Goal: Task Accomplishment & Management: Manage account settings

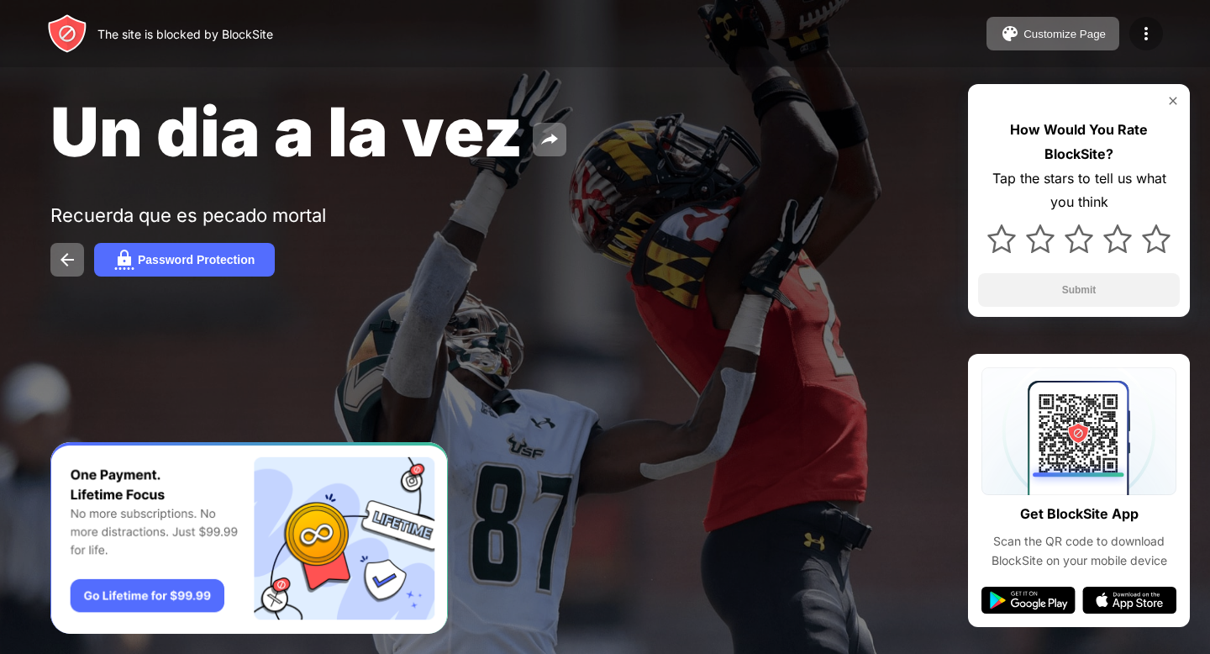
click at [1141, 24] on img at bounding box center [1146, 34] width 20 height 20
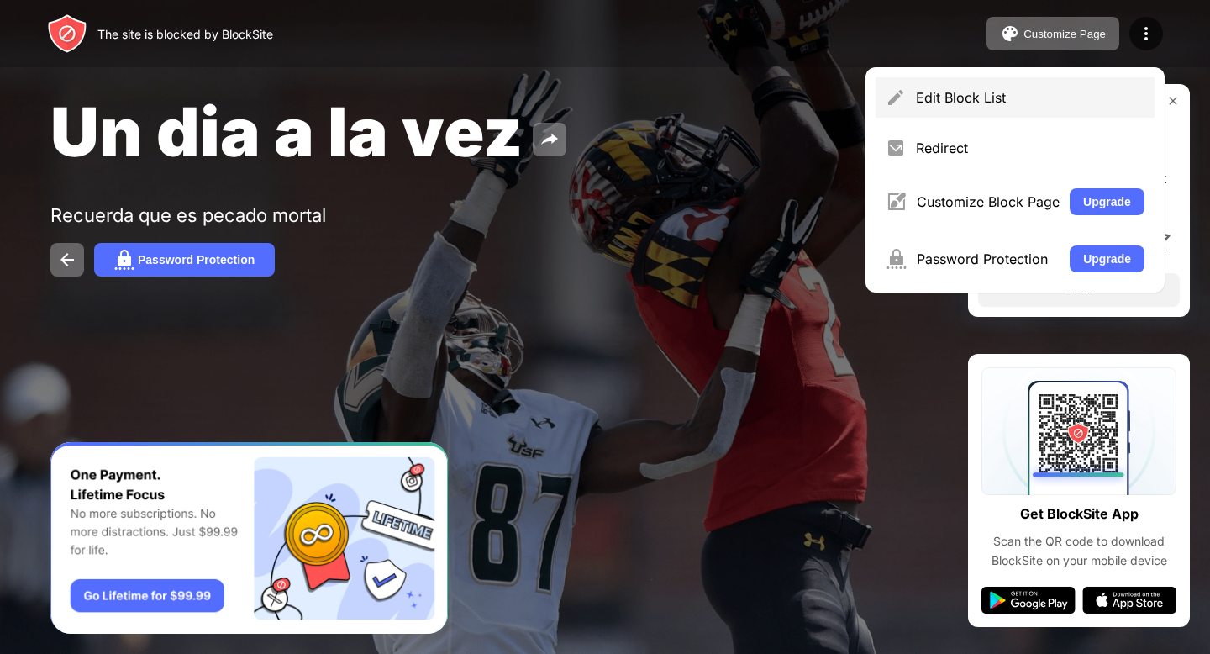
click at [953, 113] on div "Edit Block List" at bounding box center [1014, 97] width 279 height 40
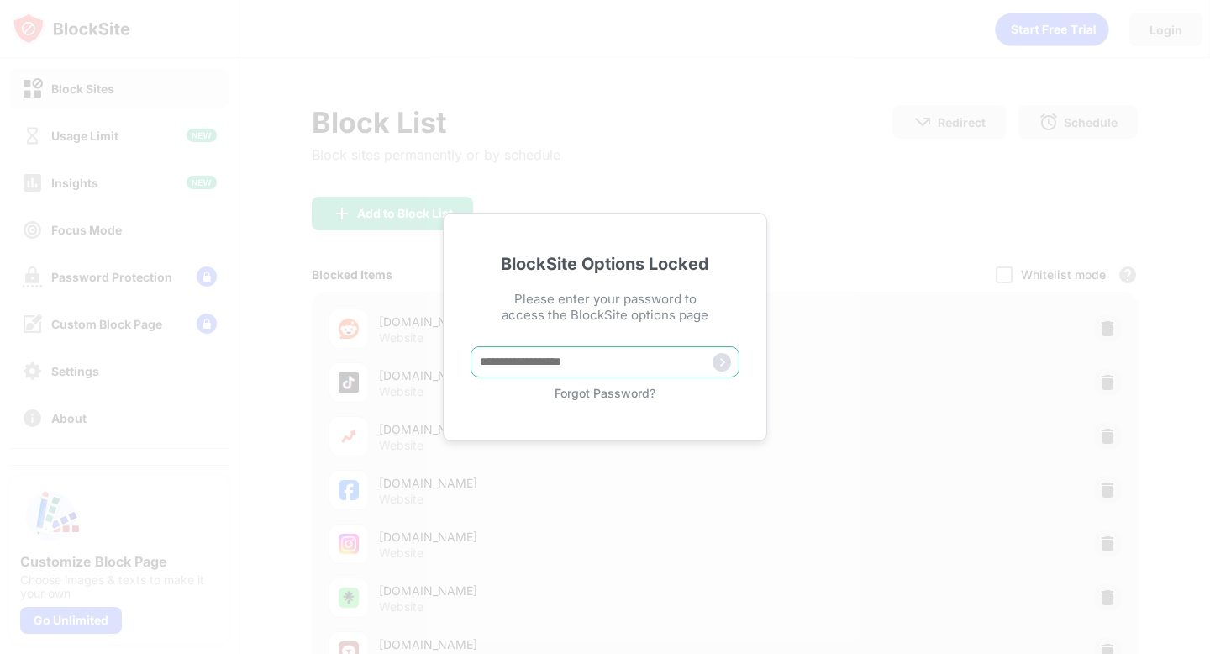
click at [539, 367] on input "text" at bounding box center [604, 361] width 269 height 31
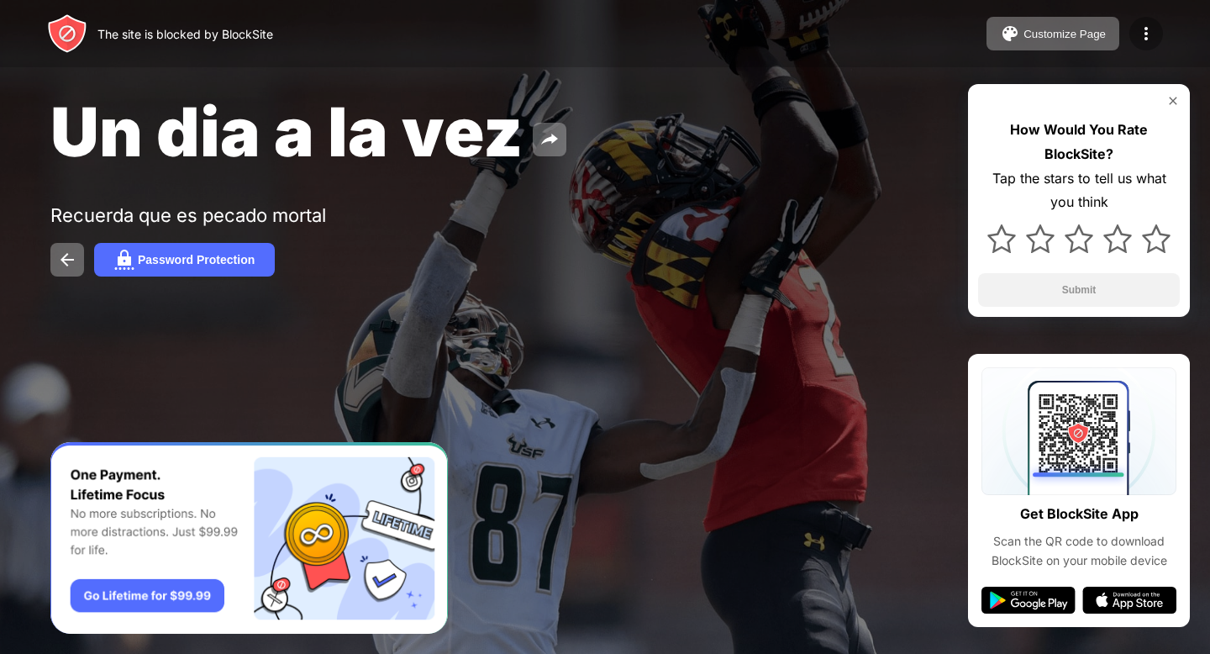
click at [1151, 30] on img at bounding box center [1146, 34] width 20 height 20
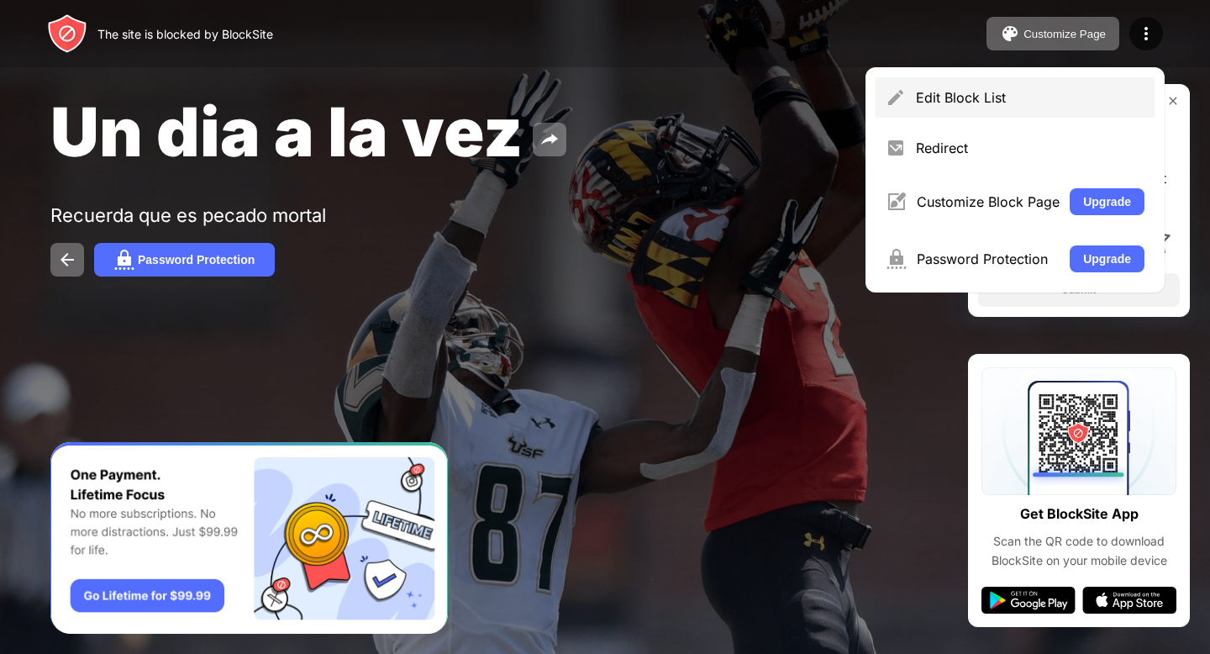
click at [953, 108] on div "Edit Block List" at bounding box center [1014, 97] width 279 height 40
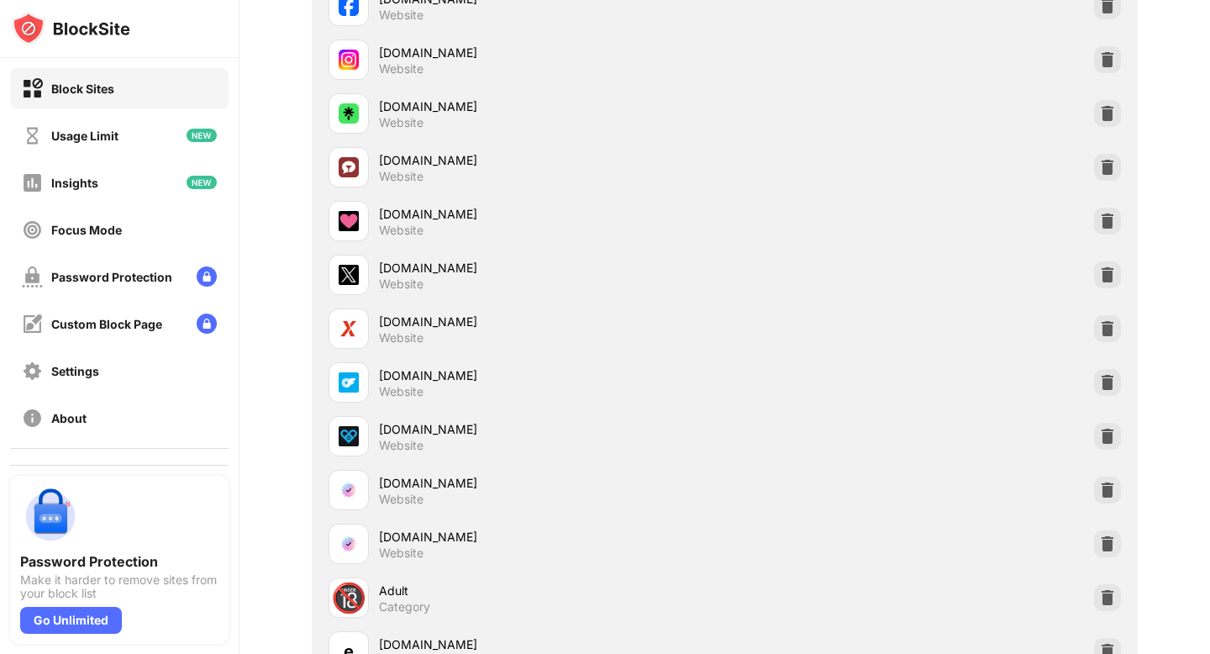
scroll to position [418, 0]
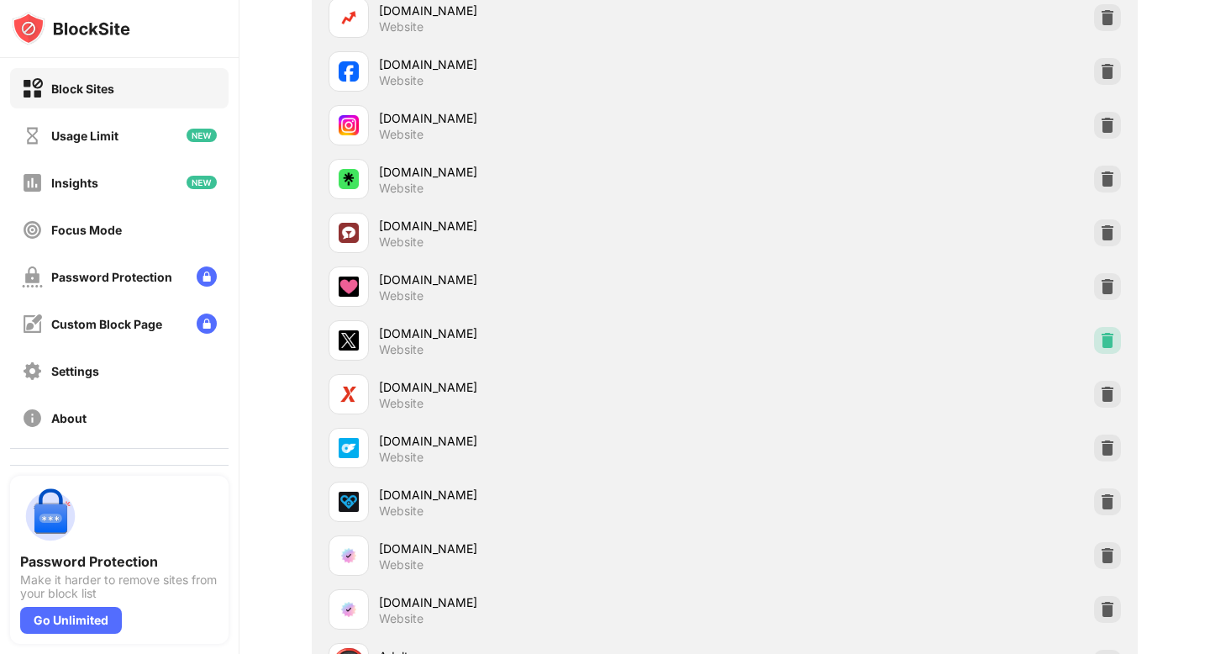
click at [1105, 336] on img at bounding box center [1107, 340] width 17 height 17
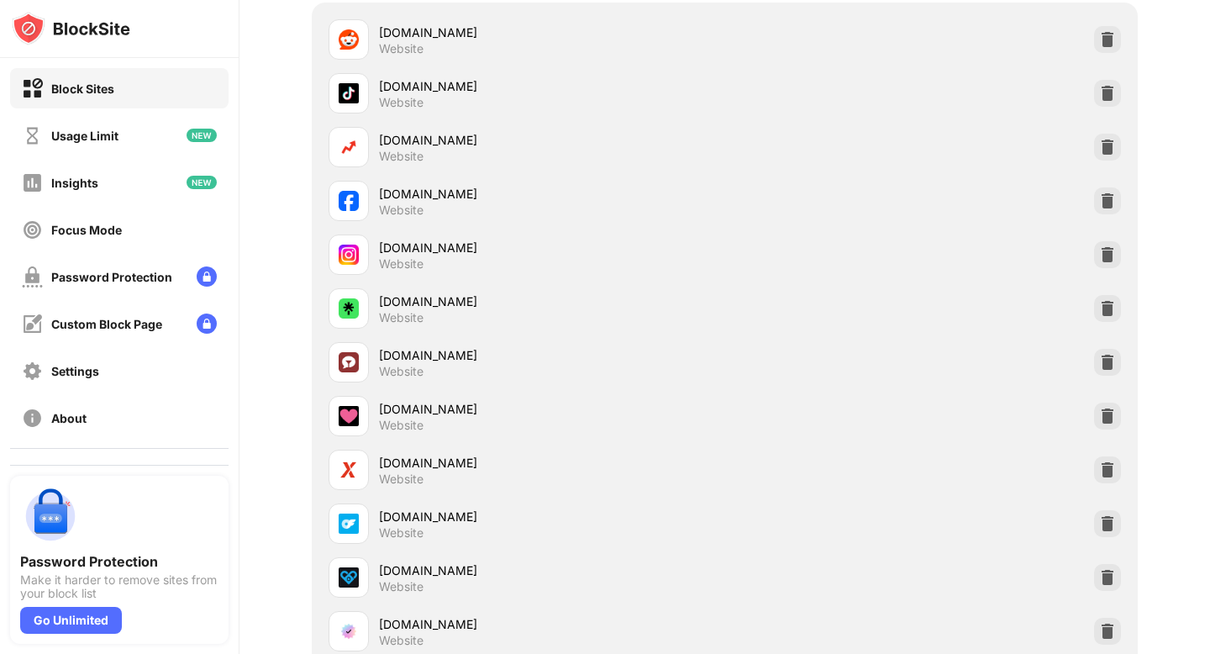
scroll to position [0, 0]
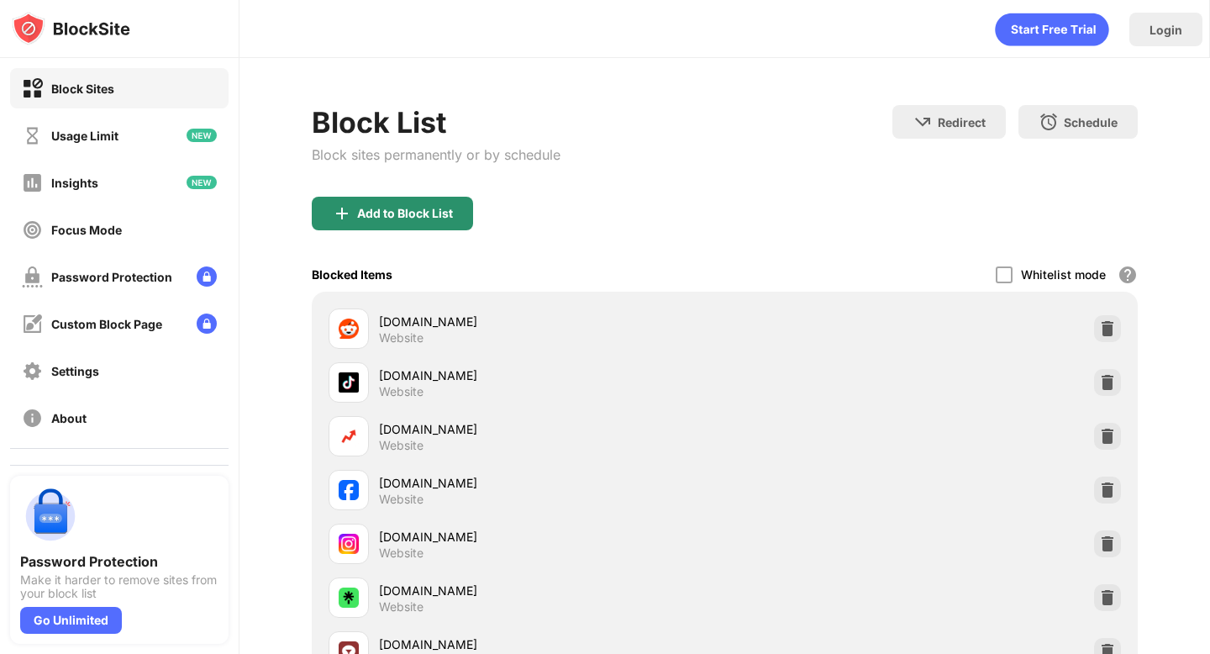
click at [407, 223] on div "Add to Block List" at bounding box center [392, 214] width 161 height 34
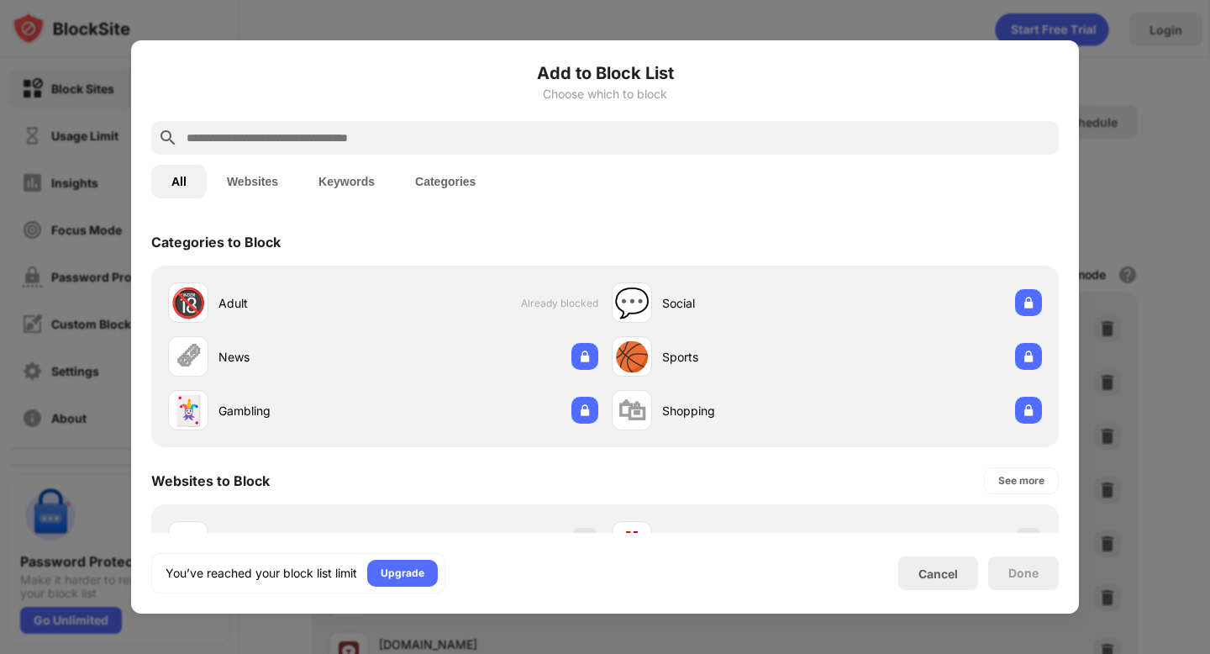
click at [381, 142] on input "text" at bounding box center [618, 138] width 867 height 20
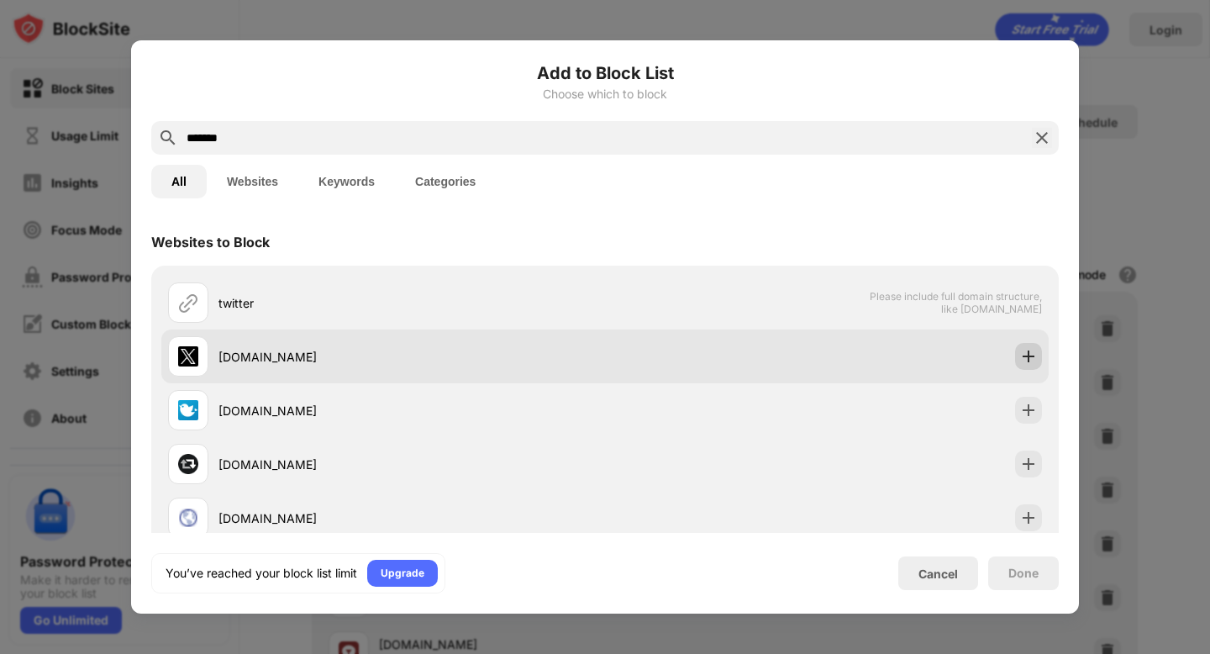
type input "*******"
click at [1024, 354] on img at bounding box center [1028, 356] width 17 height 17
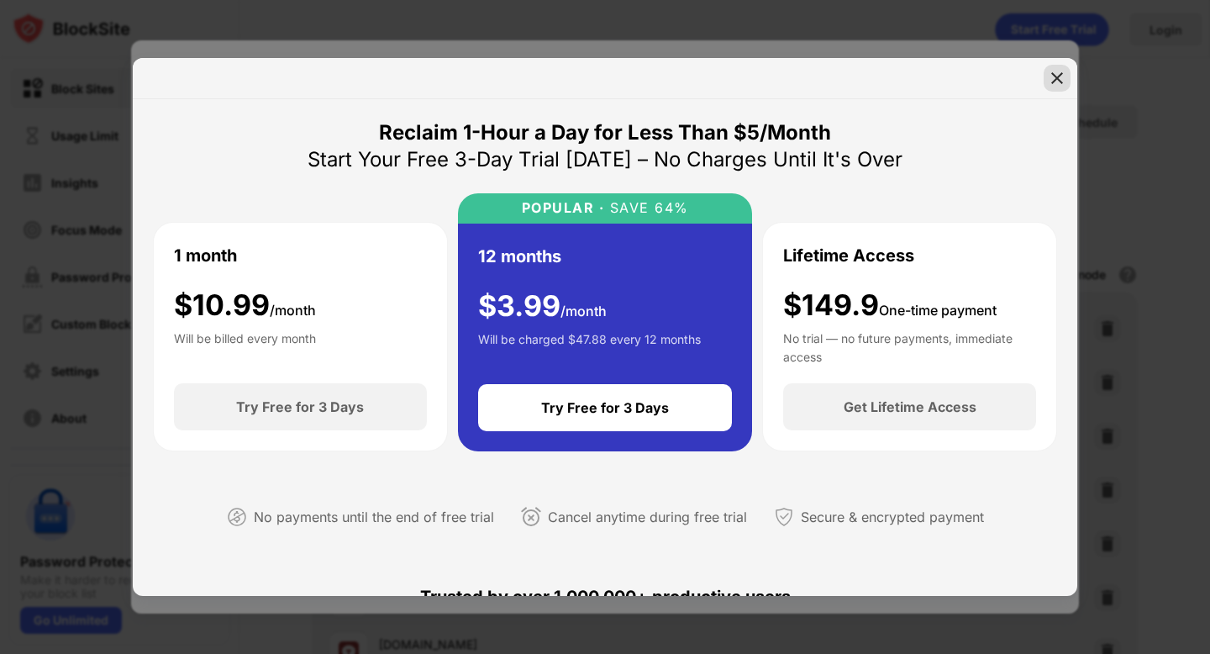
click at [1062, 79] on img at bounding box center [1056, 78] width 17 height 17
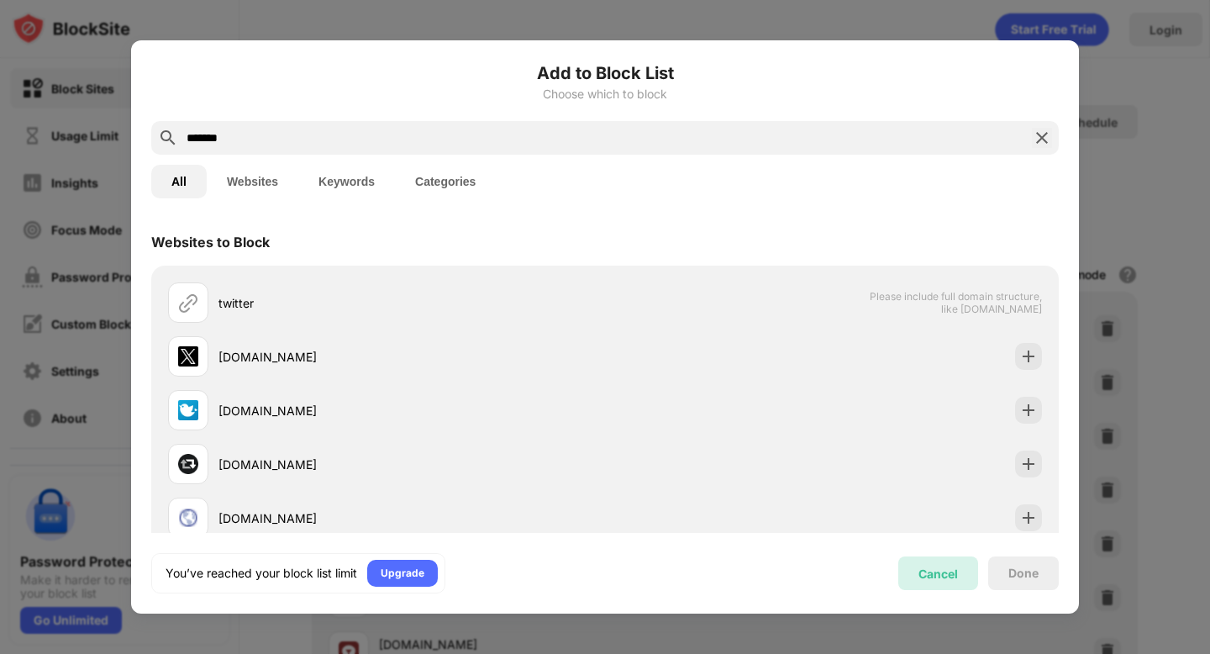
click at [935, 586] on div "Cancel" at bounding box center [938, 573] width 80 height 34
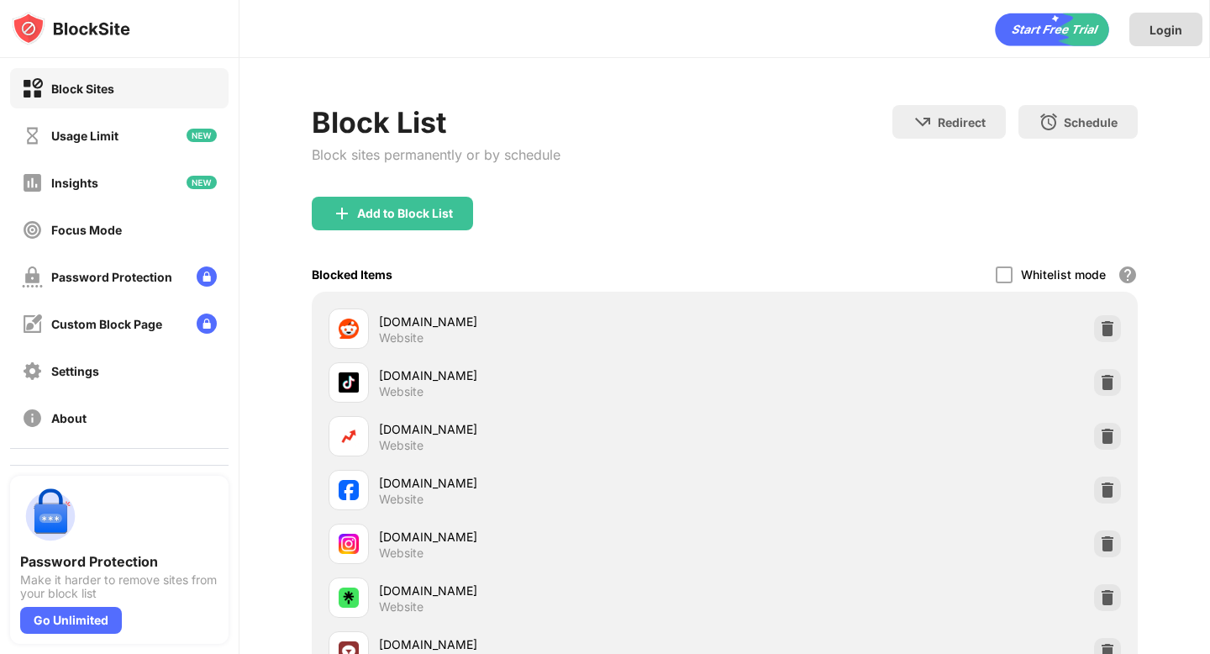
click at [1166, 31] on div "Login" at bounding box center [1165, 30] width 33 height 14
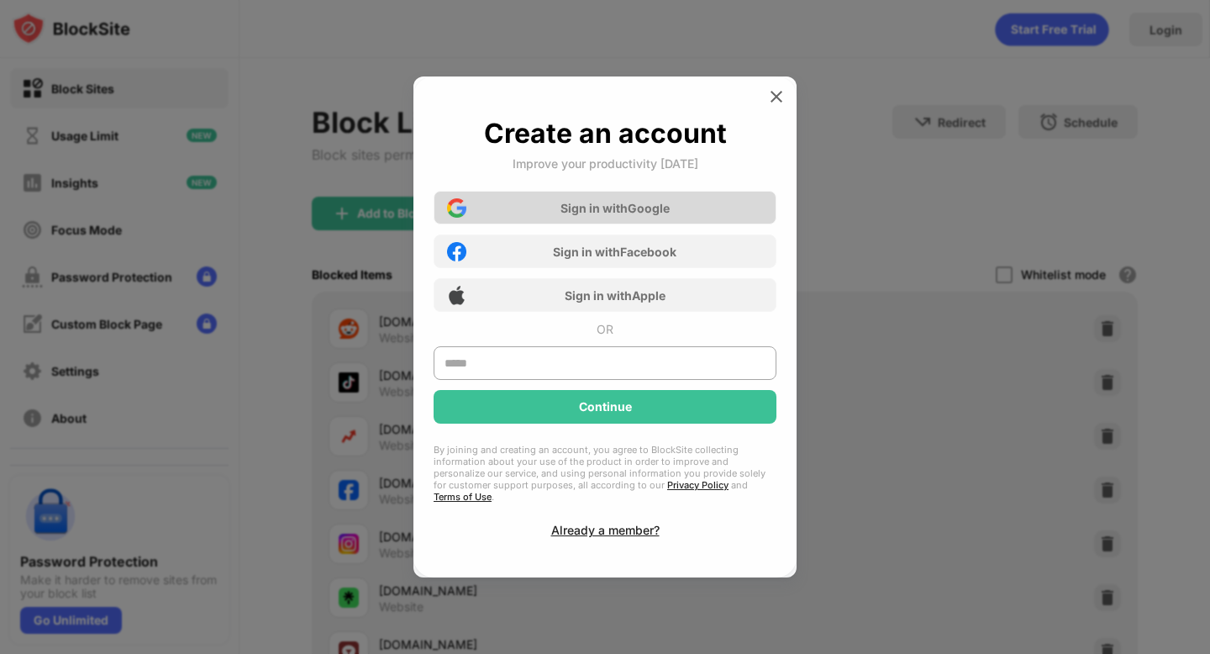
click at [599, 210] on div "Sign in with Google" at bounding box center [614, 208] width 109 height 14
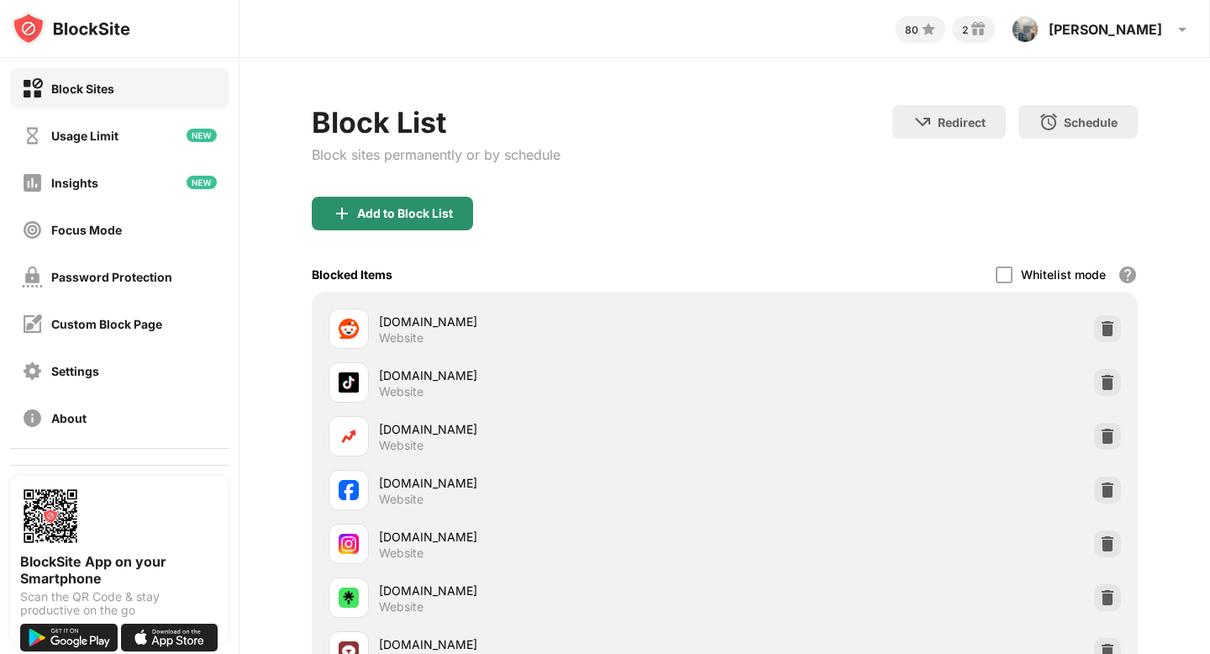
click at [413, 213] on div "Add to Block List" at bounding box center [405, 213] width 96 height 13
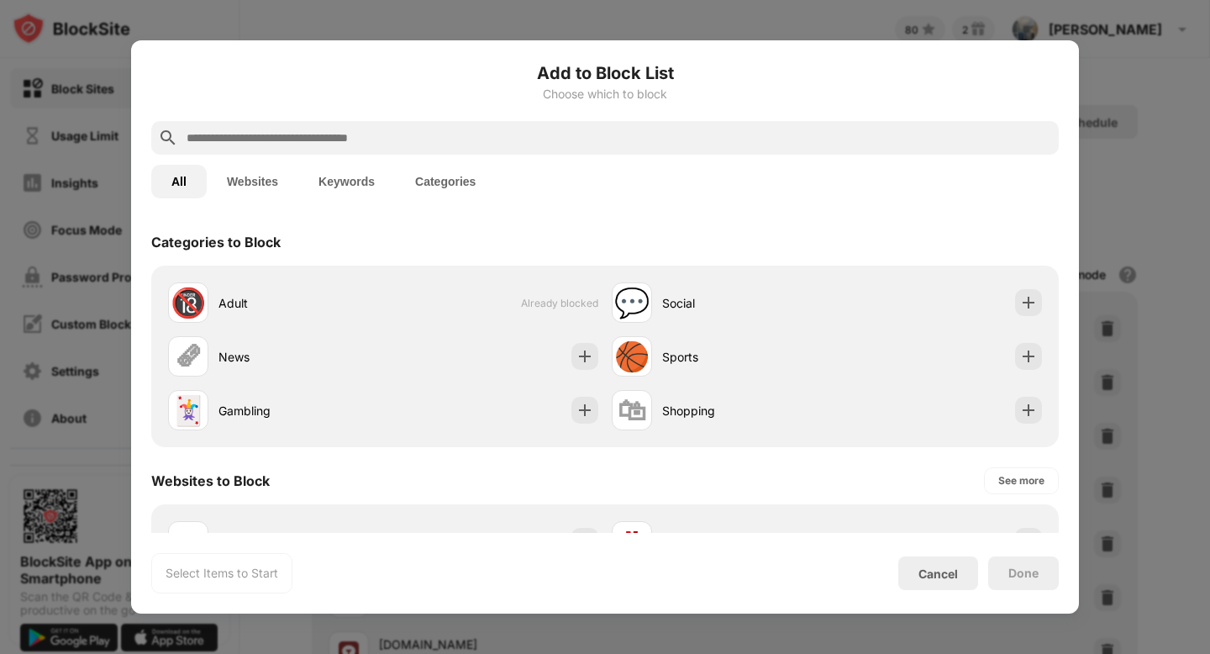
click at [522, 142] on input "text" at bounding box center [618, 138] width 867 height 20
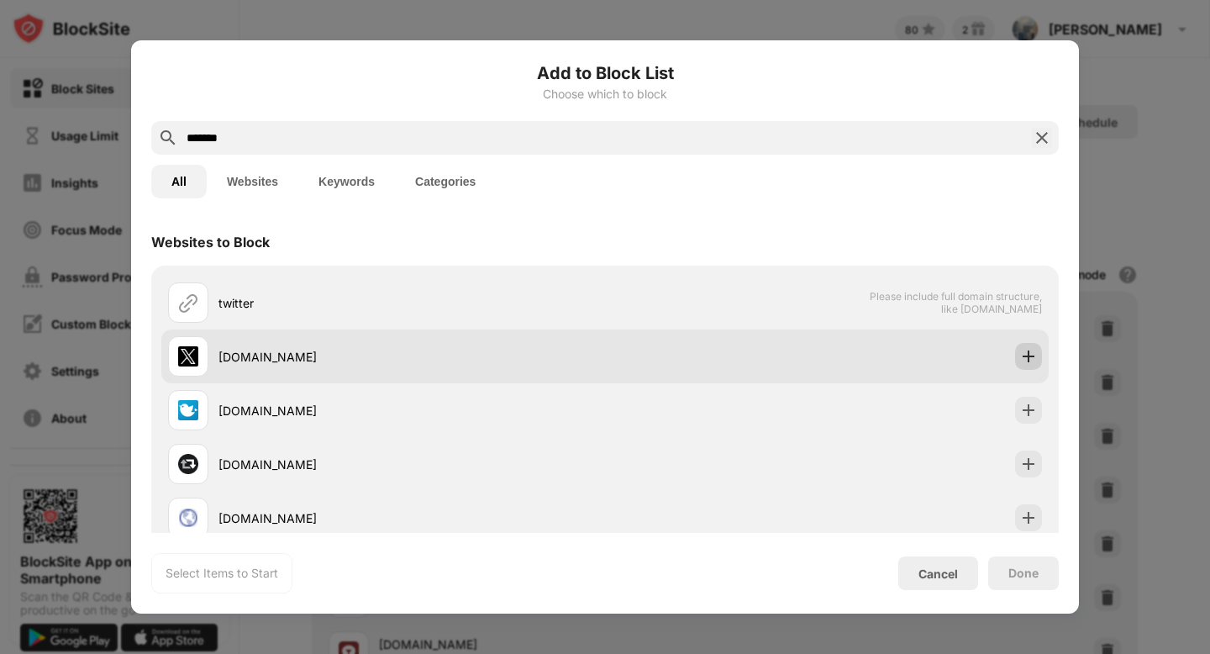
type input "*******"
click at [1028, 363] on img at bounding box center [1028, 356] width 17 height 17
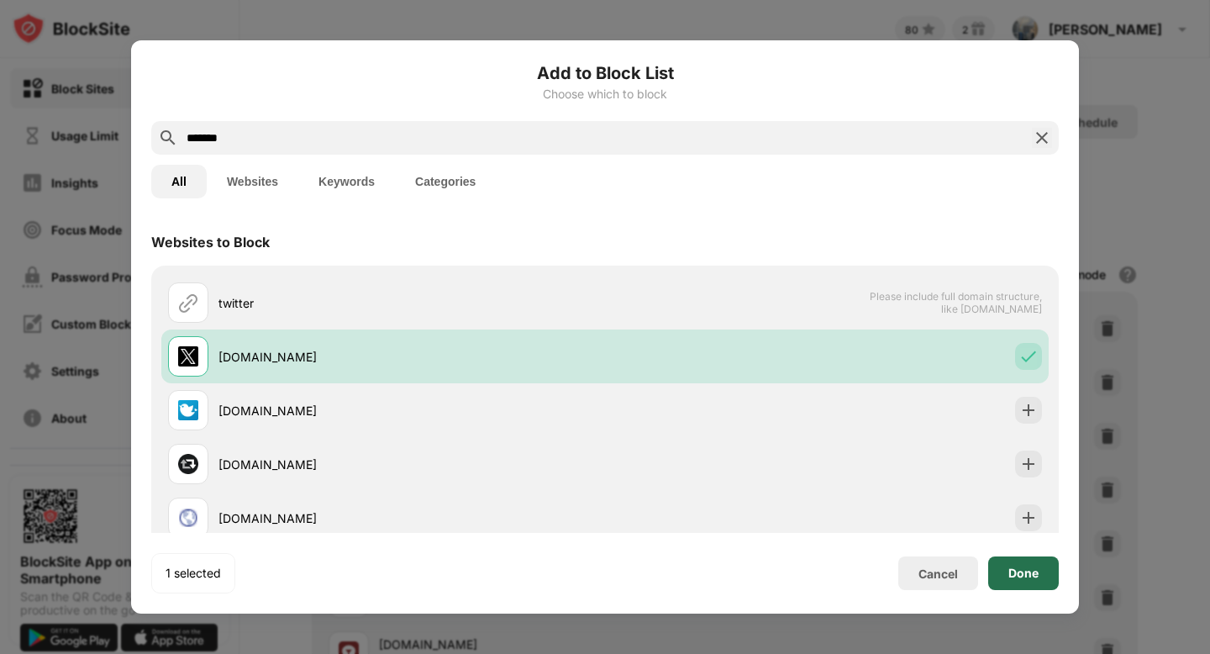
click at [1011, 575] on div "Done" at bounding box center [1023, 572] width 30 height 13
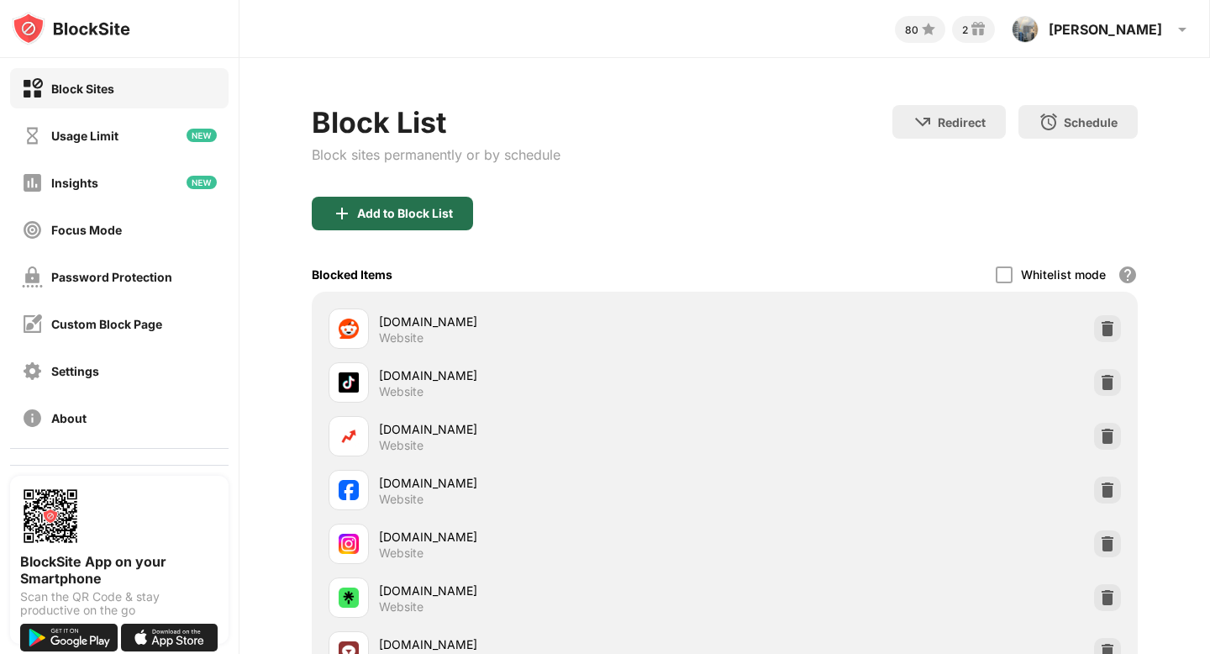
click at [396, 209] on div "Add to Block List" at bounding box center [405, 213] width 96 height 13
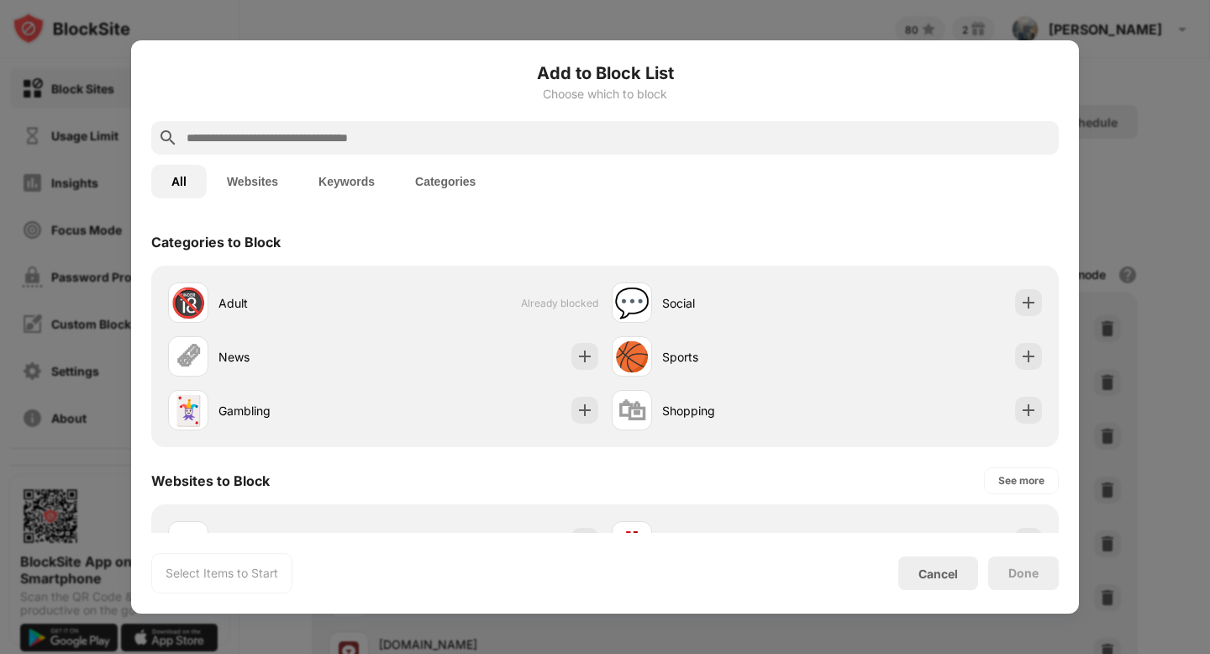
click at [375, 139] on input "text" at bounding box center [618, 138] width 867 height 20
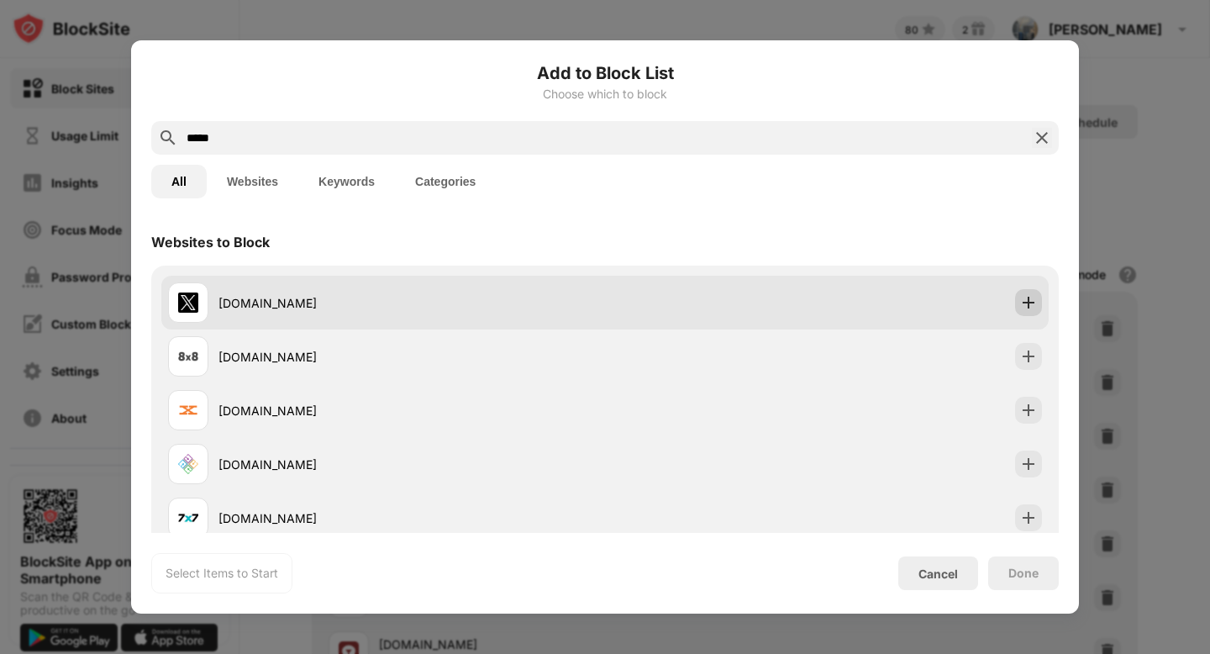
type input "*****"
click at [1027, 299] on img at bounding box center [1028, 302] width 17 height 17
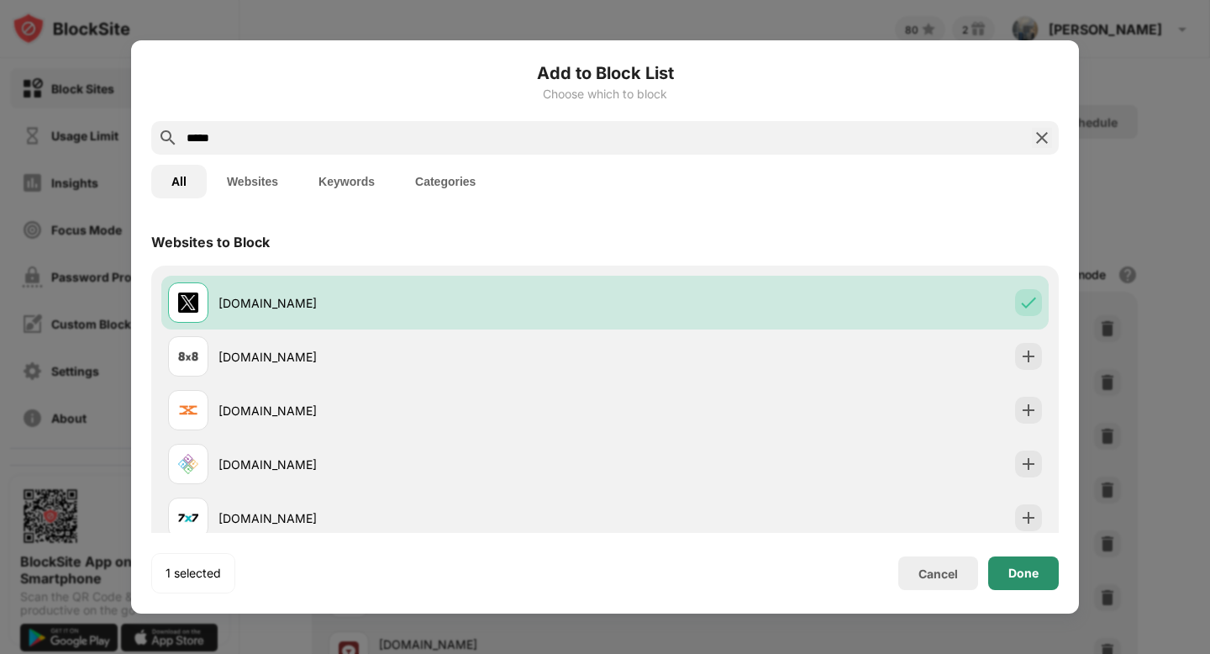
click at [1004, 578] on div "Done" at bounding box center [1023, 573] width 71 height 34
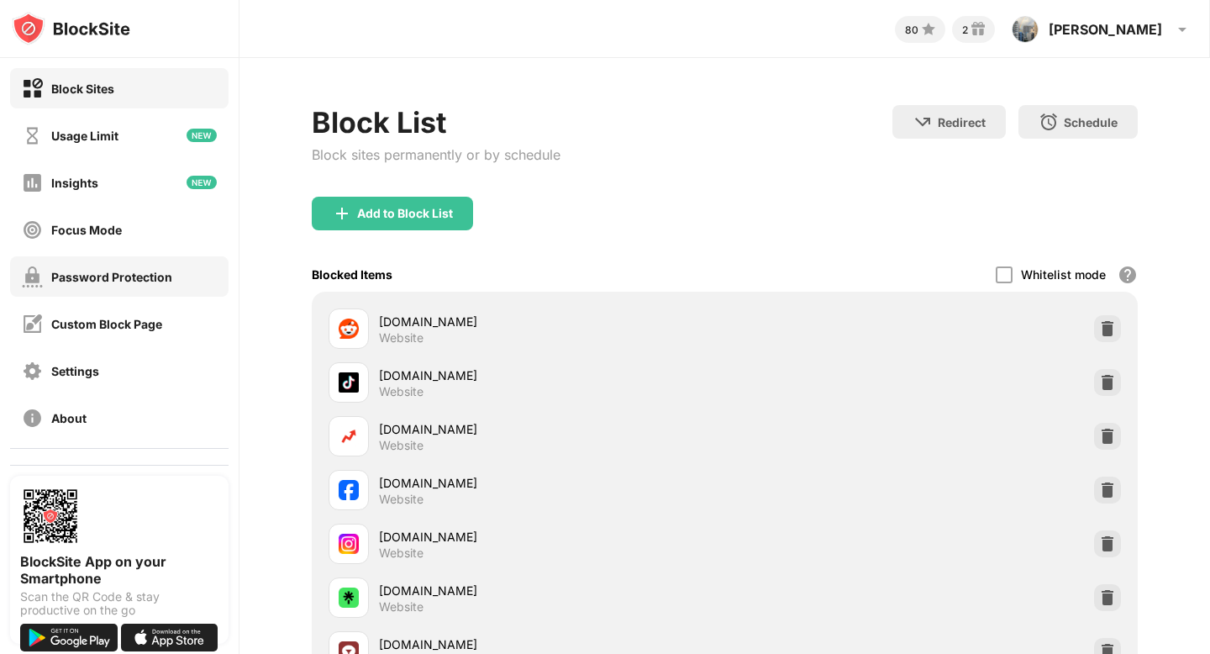
click at [181, 283] on div "Password Protection" at bounding box center [119, 276] width 218 height 40
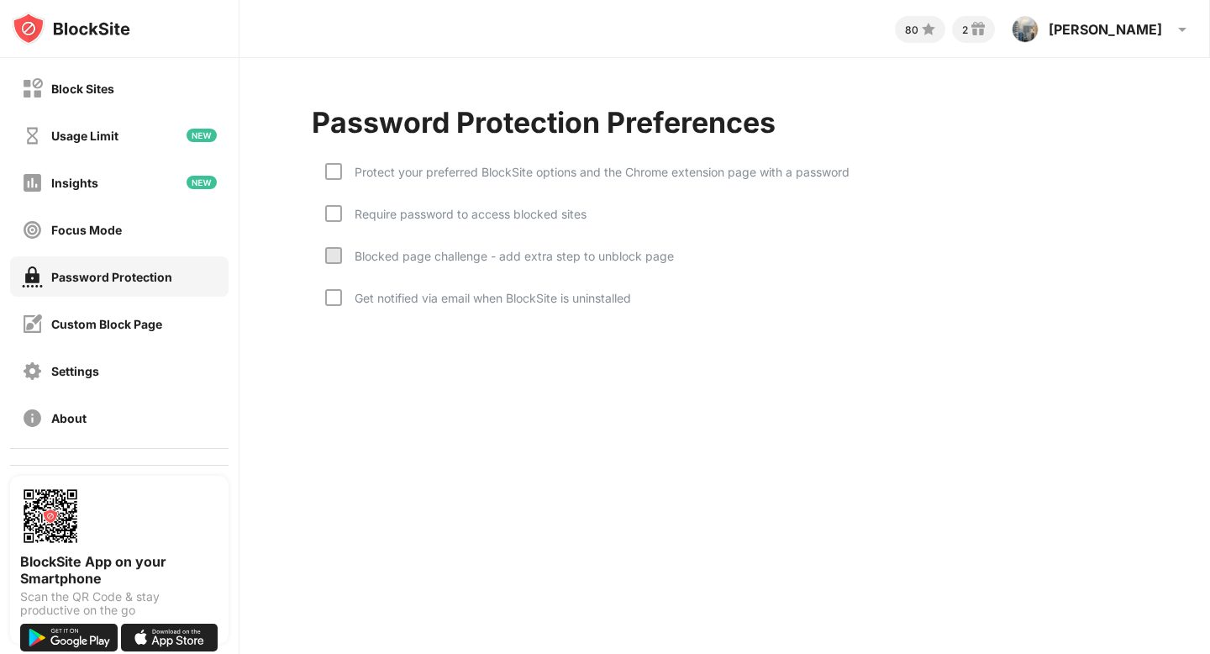
click at [349, 151] on div "Protect your preferred BlockSite options and the Chrome extension page with a p…" at bounding box center [724, 238] width 825 height 185
click at [342, 174] on div "Protect your preferred BlockSite options and the Chrome extension page with a p…" at bounding box center [595, 172] width 507 height 14
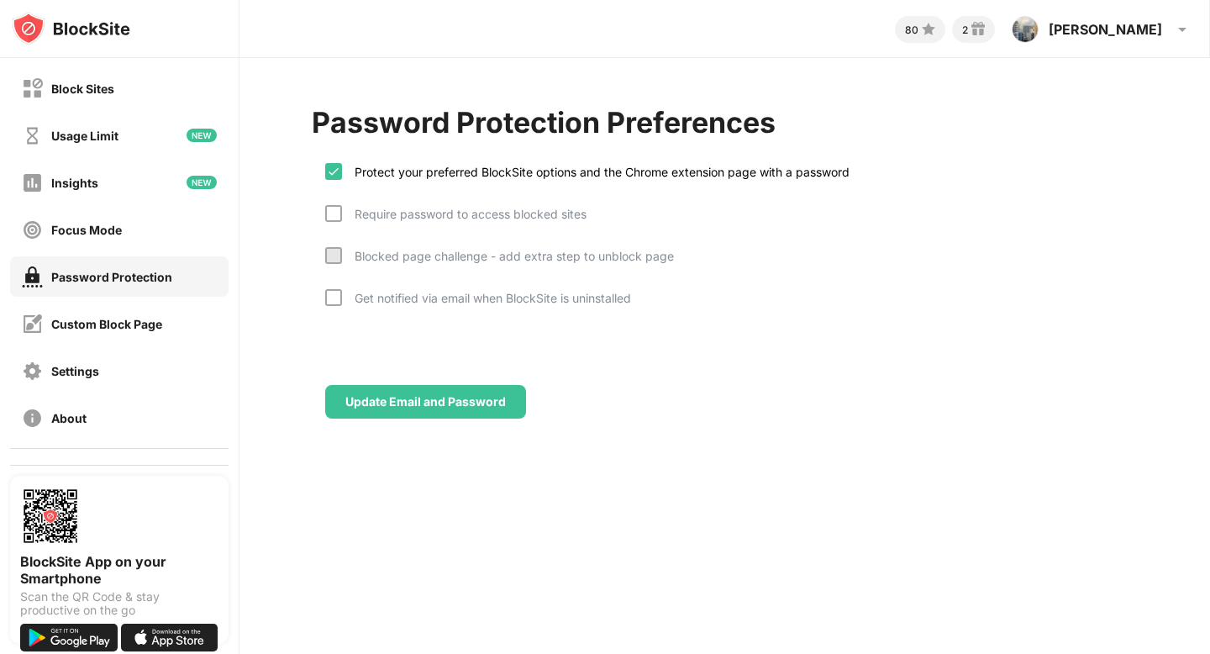
click at [413, 464] on div "Password Protection Preferences Protect your preferred BlockSite options and th…" at bounding box center [724, 261] width 970 height 407
click at [437, 406] on div "Update Email and Password" at bounding box center [425, 401] width 160 height 13
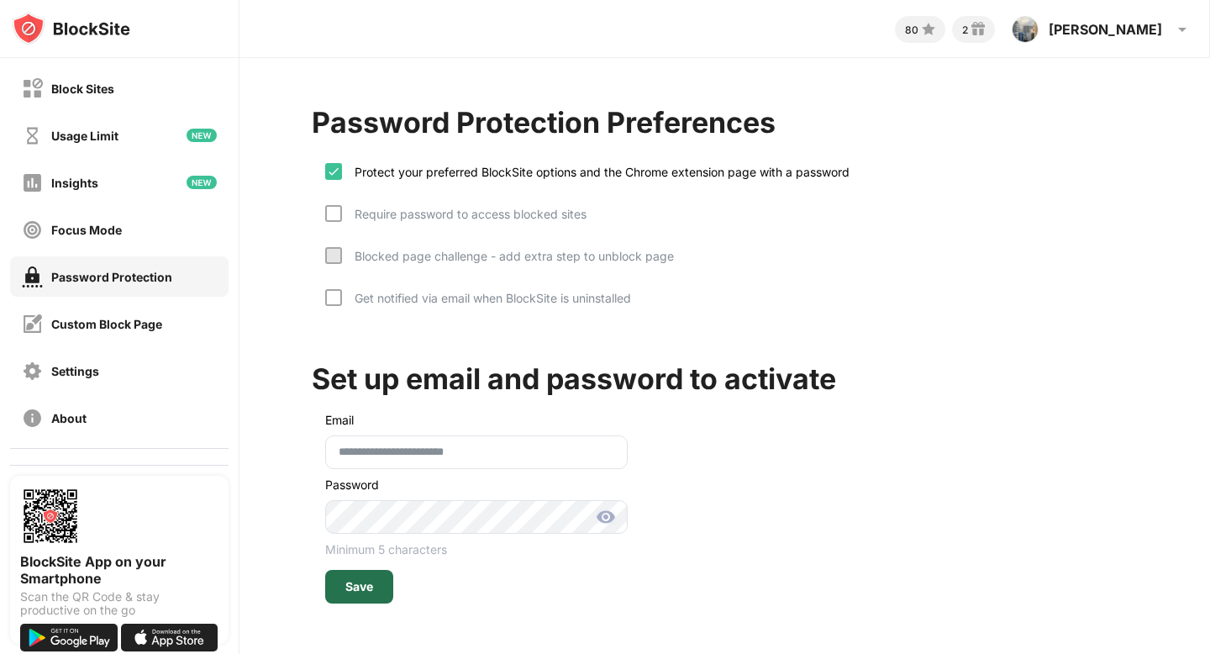
click at [362, 589] on div "Save" at bounding box center [359, 586] width 28 height 13
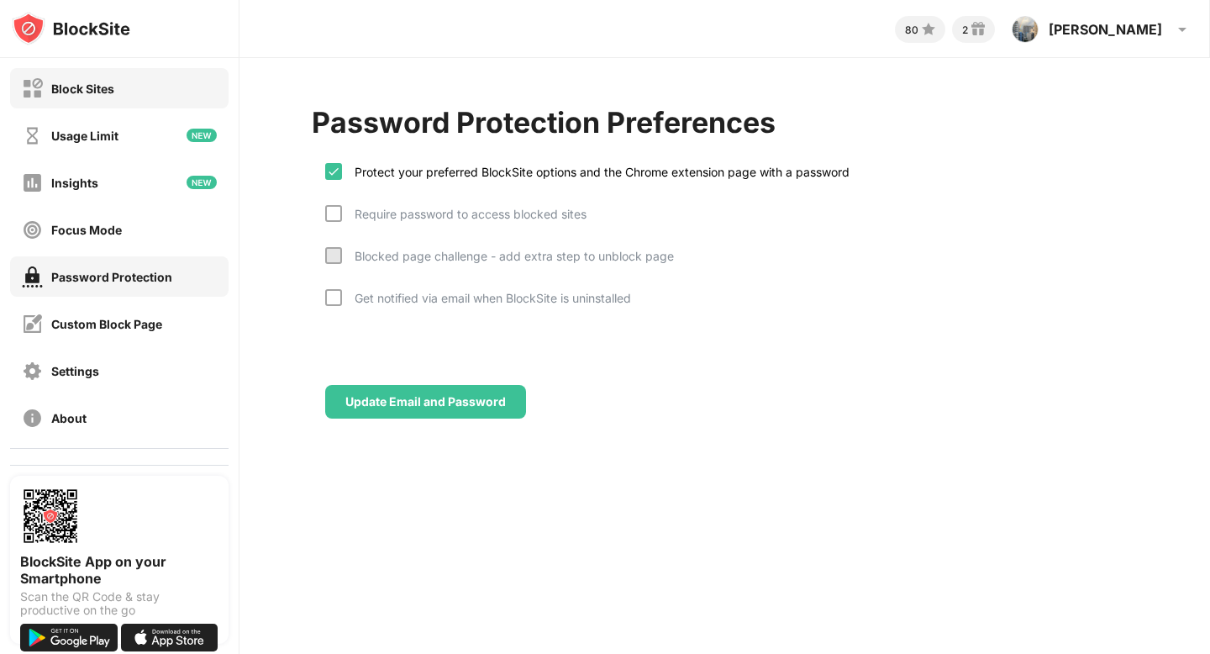
click at [80, 74] on div "Block Sites" at bounding box center [119, 88] width 218 height 40
